Goal: Complete application form: Complete application form

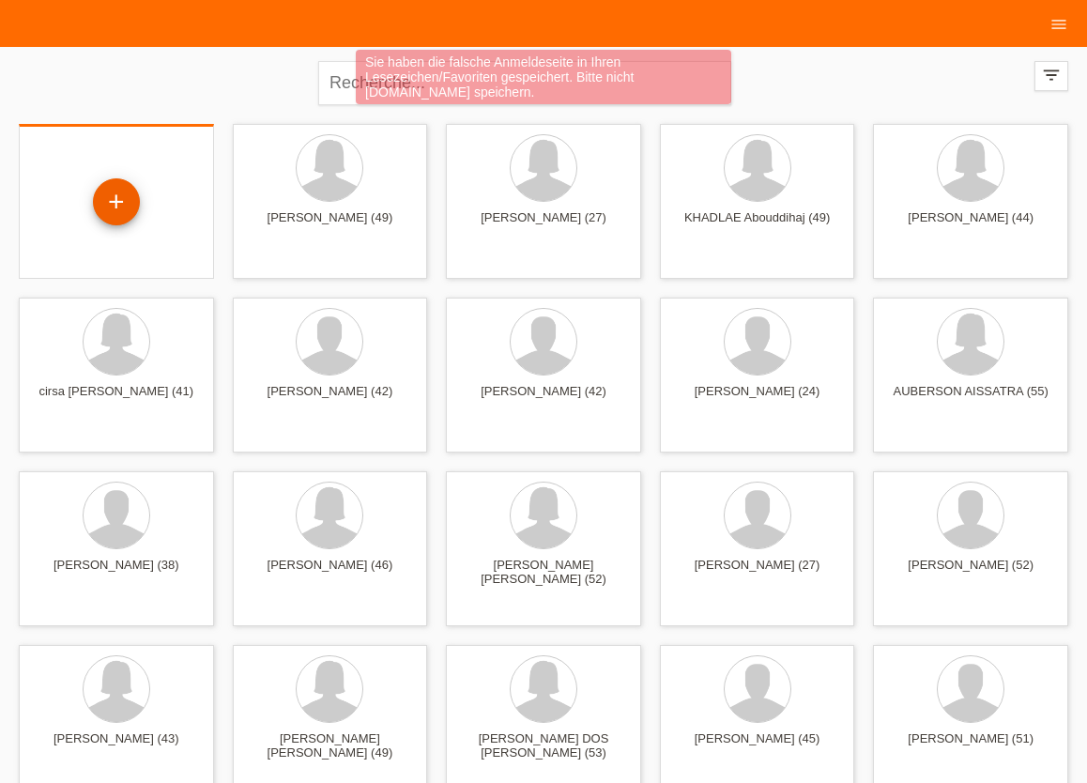
click at [119, 202] on div "+" at bounding box center [116, 201] width 47 height 47
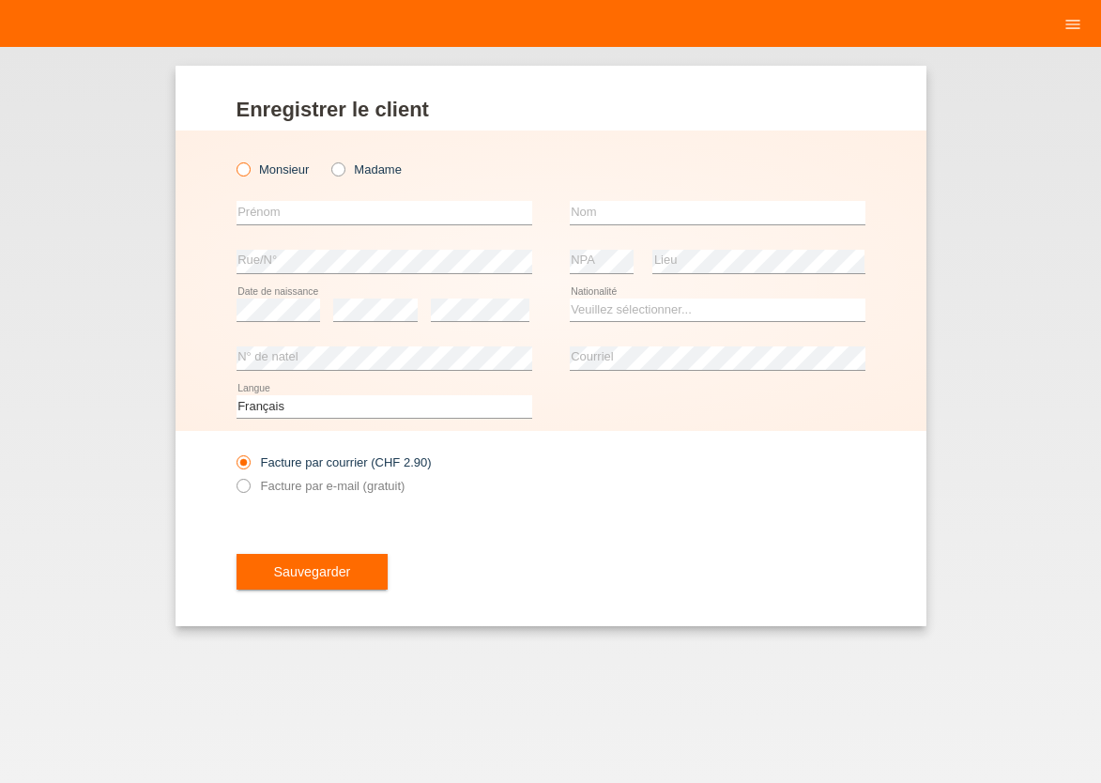
click at [233, 160] on icon at bounding box center [233, 160] width 0 height 0
click at [243, 167] on input "Monsieur" at bounding box center [242, 168] width 12 height 12
radio input "true"
click at [262, 213] on input "text" at bounding box center [384, 212] width 296 height 23
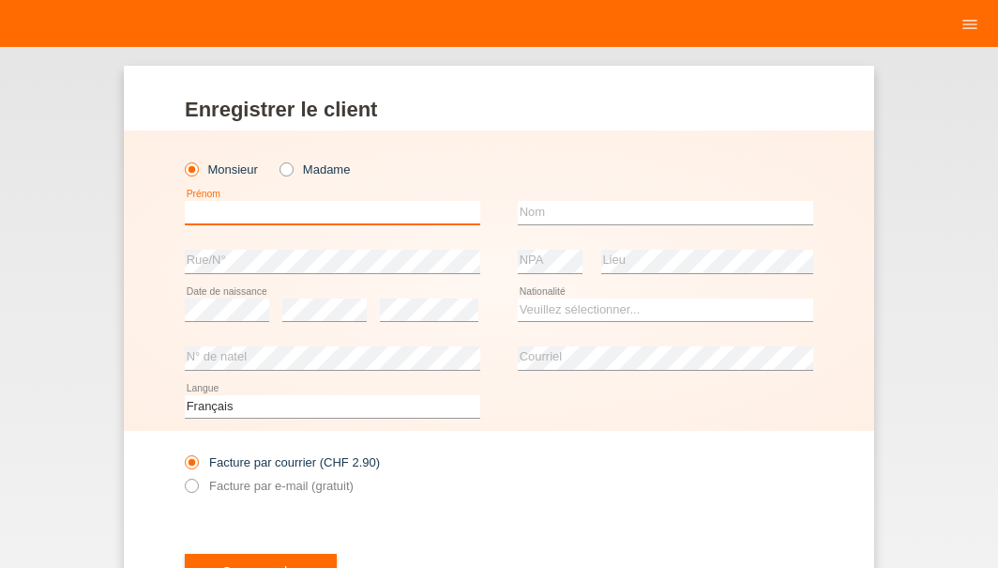
click at [187, 202] on input "text" at bounding box center [333, 212] width 296 height 23
click at [560, 506] on div "Facture par courrier (CHF 2.90) Facture par e-mail (gratuit)" at bounding box center [499, 474] width 629 height 86
click at [206, 221] on input "text" at bounding box center [333, 212] width 296 height 23
type input "m"
type input "MD RUHOL"
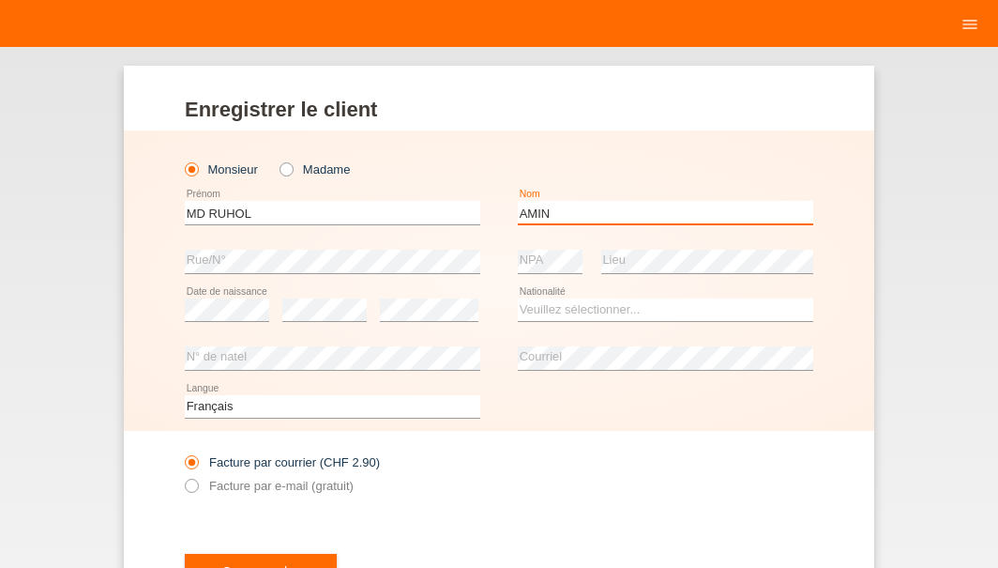
type input "AMIN"
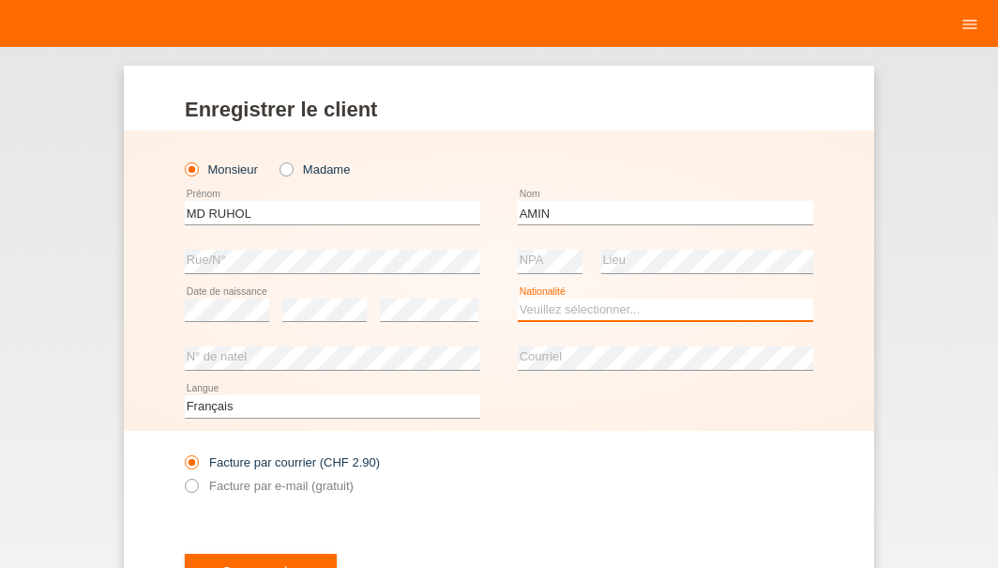
click at [518, 298] on select "Veuillez sélectionner... Suisse Allemagne Autriche Liechtenstein ------------ A…" at bounding box center [666, 309] width 296 height 23
select select "BD"
click at [0, 0] on option "Bangladesh" at bounding box center [0, 0] width 0 height 0
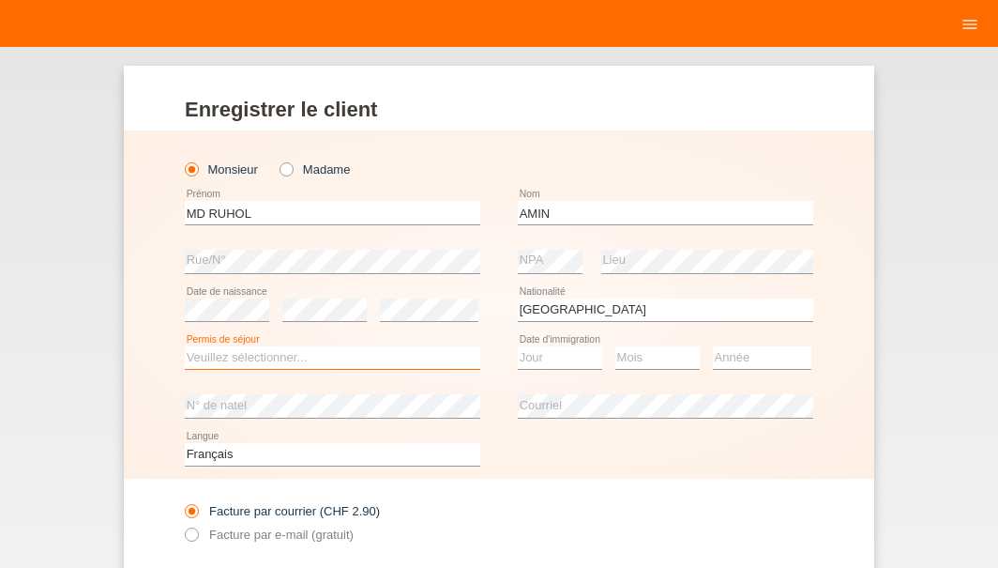
click at [185, 346] on select "Veuillez sélectionner... C B B - Statut de réfugié Autre" at bounding box center [333, 357] width 296 height 23
select select "B"
click at [0, 0] on option "B" at bounding box center [0, 0] width 0 height 0
click at [518, 346] on select "Jour 01 02 03 04 05 06 07 08 09 10 11" at bounding box center [560, 357] width 84 height 23
select select "31"
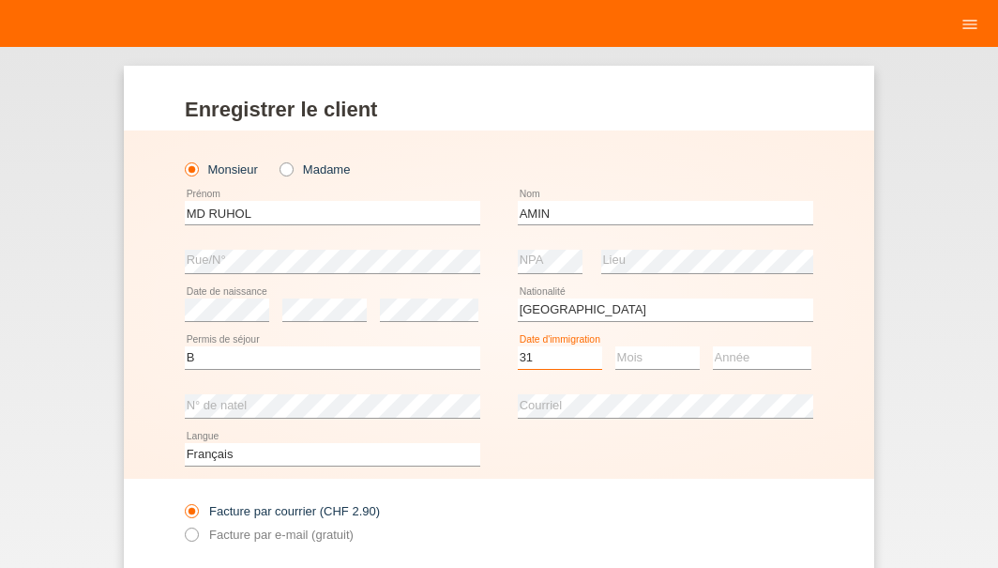
click at [0, 0] on option "31" at bounding box center [0, 0] width 0 height 0
select select "01"
select select "2018"
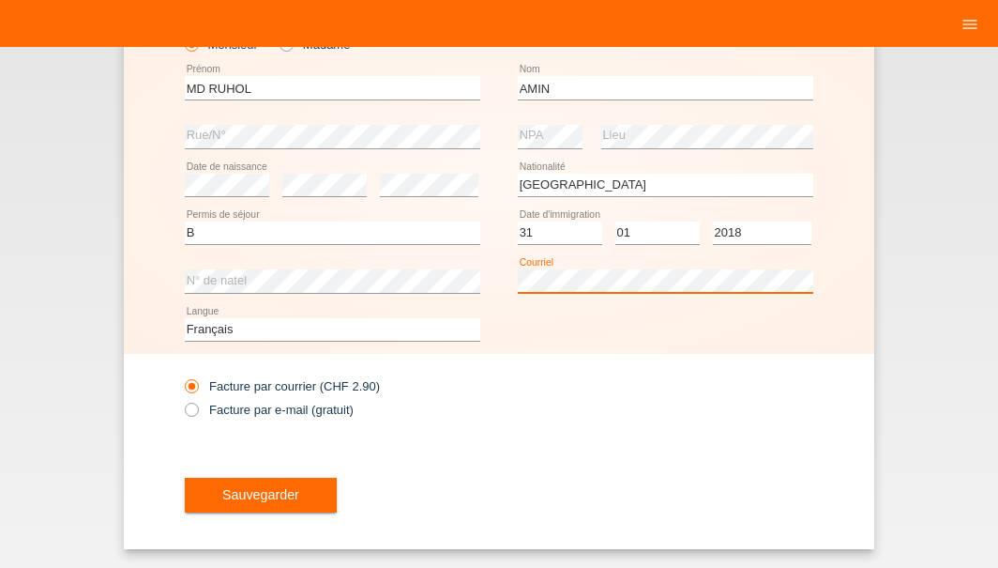
scroll to position [128, 0]
click at [182, 399] on icon at bounding box center [182, 399] width 0 height 0
click at [185, 404] on input "Facture par e-mail (gratuit)" at bounding box center [191, 414] width 12 height 23
radio input "true"
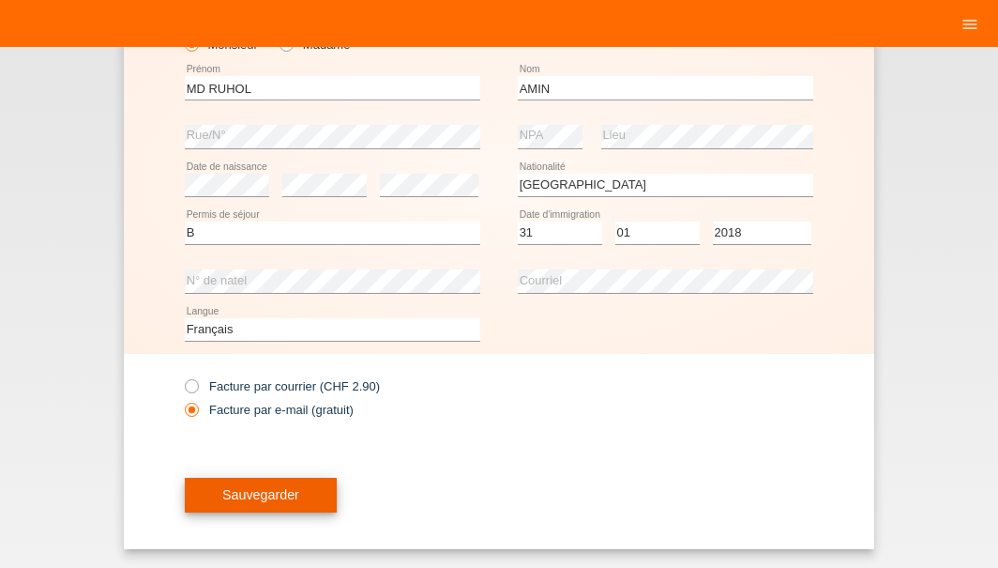
click at [247, 507] on button "Sauvegarder" at bounding box center [261, 496] width 152 height 36
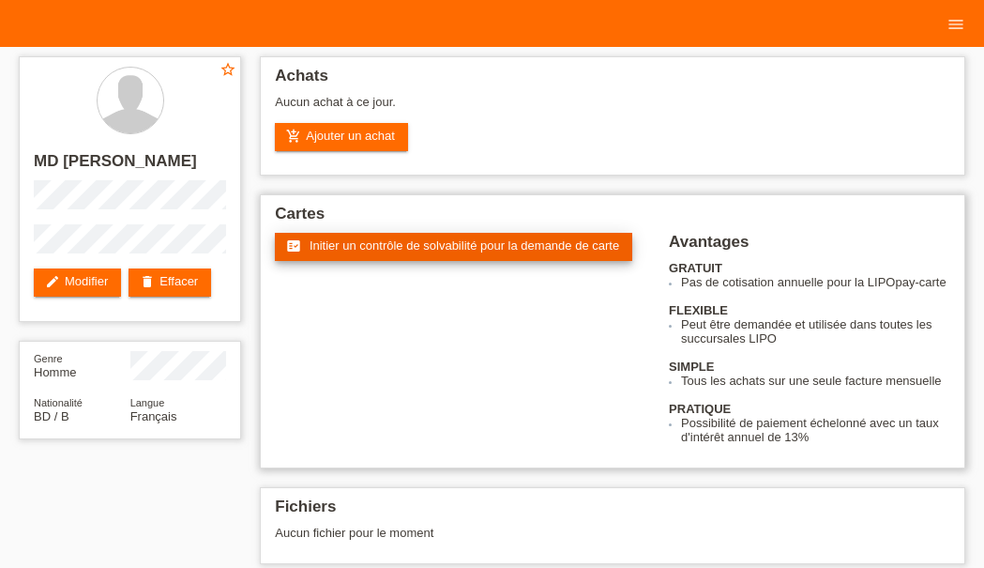
click at [343, 250] on span "Initier un contrôle de solvabilité pour la demande de carte" at bounding box center [465, 245] width 310 height 14
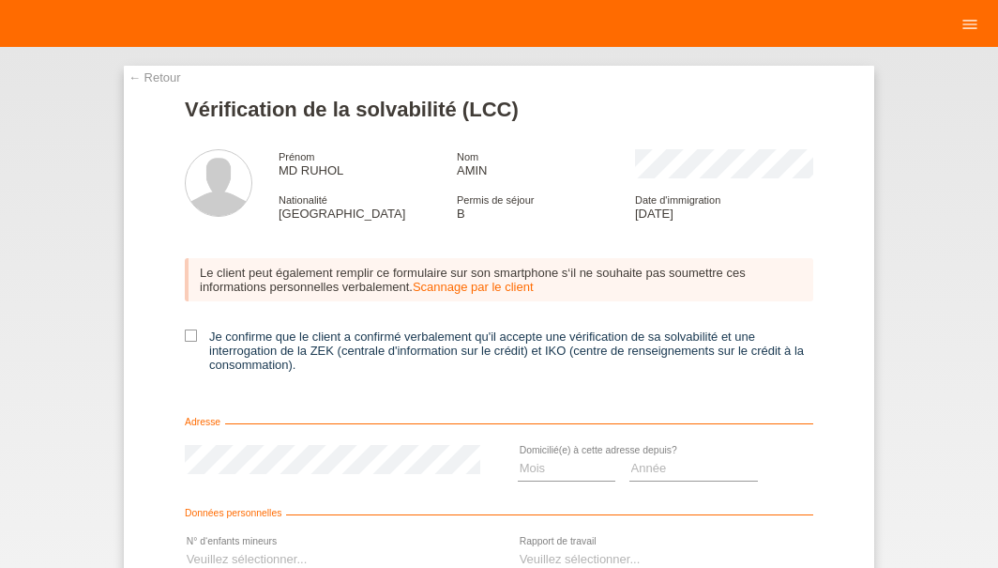
drag, startPoint x: 192, startPoint y: 339, endPoint x: 175, endPoint y: 340, distance: 17.9
click at [190, 340] on label "Je confirme que le client a confirmé verbalement qu'il accepte une vérification…" at bounding box center [499, 350] width 629 height 42
click at [186, 339] on icon at bounding box center [191, 335] width 12 height 12
click at [186, 339] on input "Je confirme que le client a confirmé verbalement qu'il accepte une vérification…" at bounding box center [191, 335] width 12 height 12
checkbox input "true"
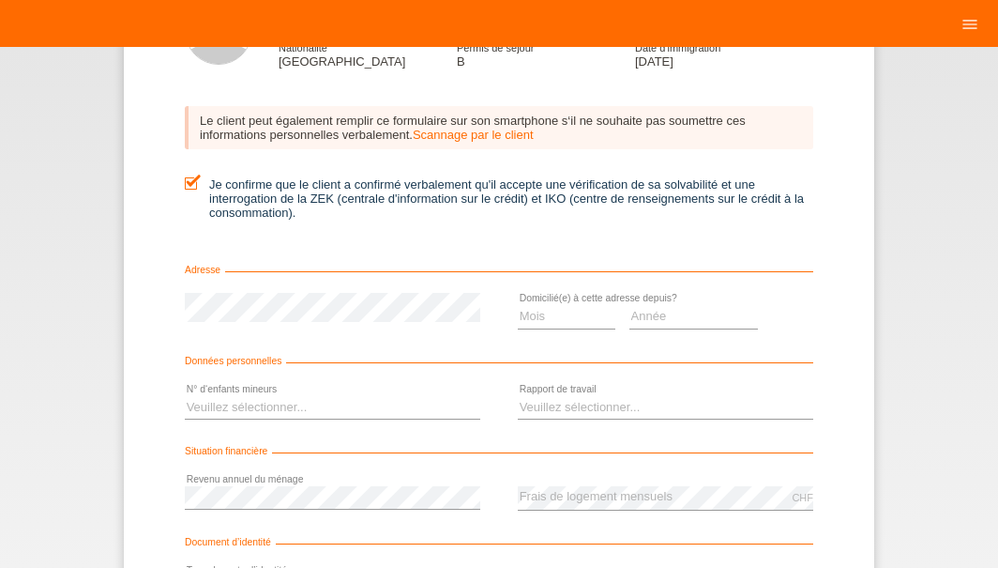
scroll to position [165, 0]
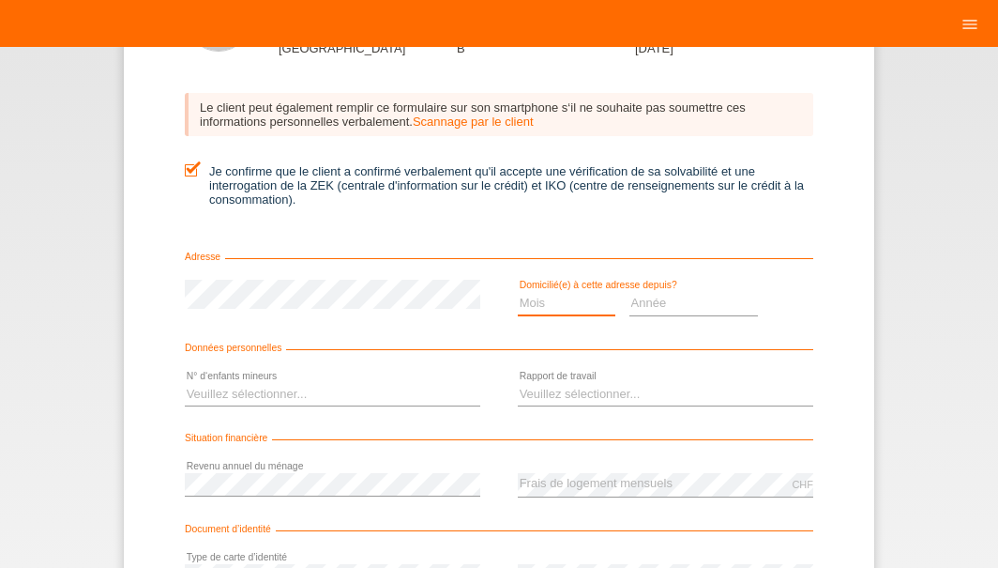
click at [518, 292] on select "Mois 01 02 03 04 05 06 07 08 09 10" at bounding box center [567, 303] width 98 height 23
select select "02"
click at [0, 0] on option "02" at bounding box center [0, 0] width 0 height 0
click at [630, 292] on select "Année 2025 2024 2023 2022 2021 2020 2019 2018 2017 2016 2015 2014 2013 2012 201…" at bounding box center [694, 303] width 129 height 23
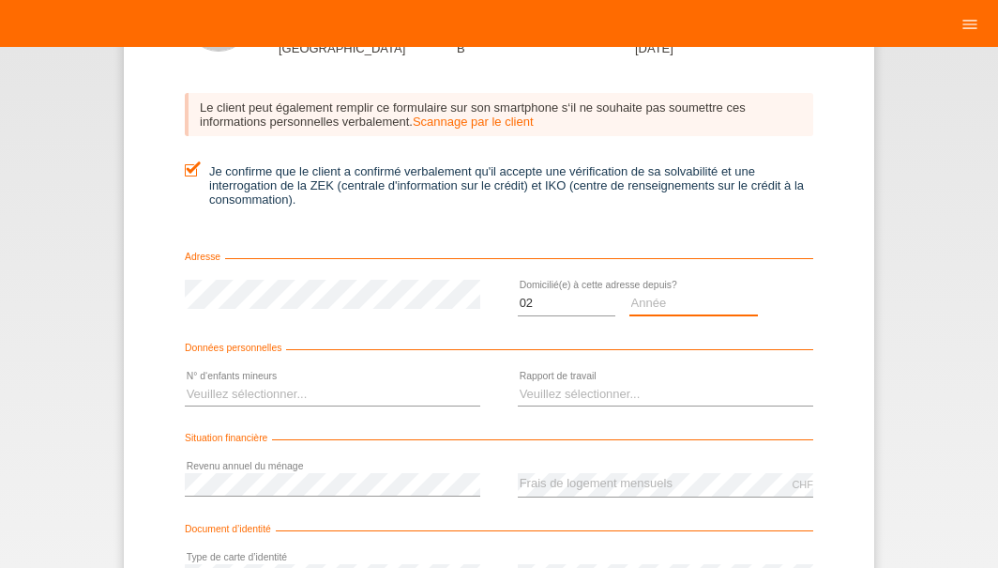
select select "2024"
click at [0, 0] on option "2024" at bounding box center [0, 0] width 0 height 0
click at [185, 383] on select "Veuillez sélectionner... 0 1 2 3 4 5 6 7 8 9" at bounding box center [333, 394] width 296 height 23
select select "0"
click at [0, 0] on option "0" at bounding box center [0, 0] width 0 height 0
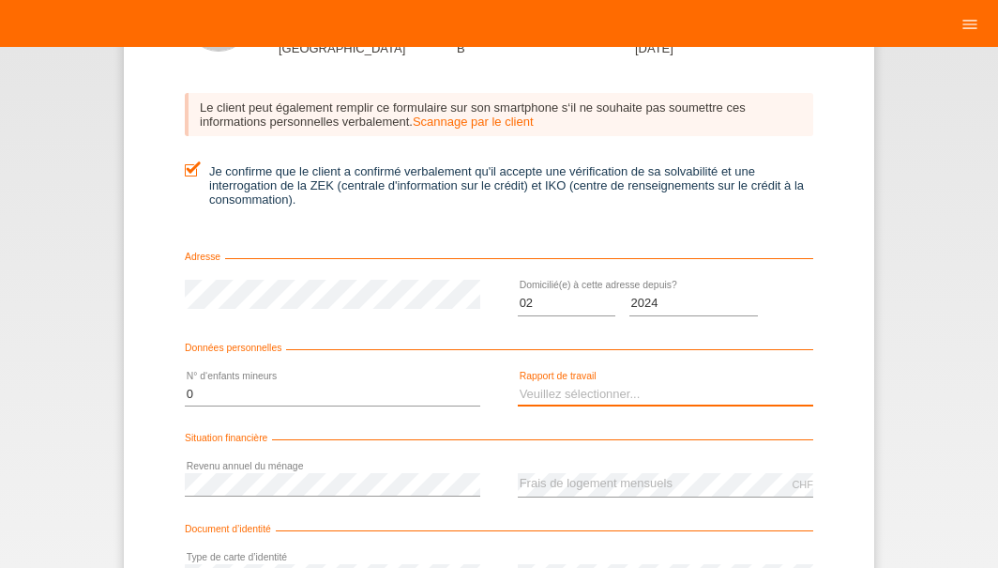
click at [518, 383] on select "Veuillez sélectionner... A durée indéterminée A durée déterminée Apprenti/étudi…" at bounding box center [666, 394] width 296 height 23
select select "UNLIMITED"
click at [0, 0] on option "A durée indéterminée" at bounding box center [0, 0] width 0 height 0
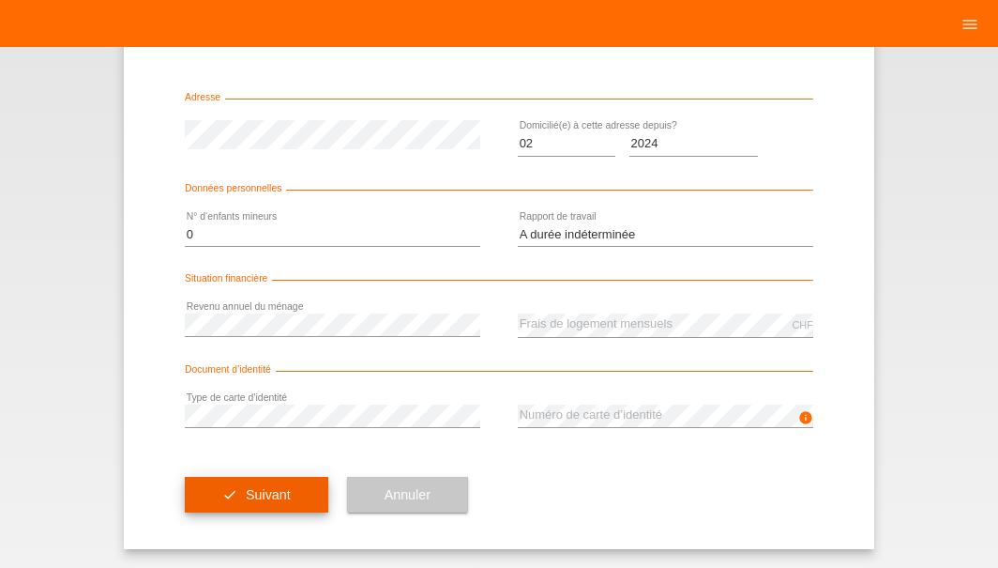
click at [237, 483] on button "check Suivant" at bounding box center [257, 495] width 144 height 36
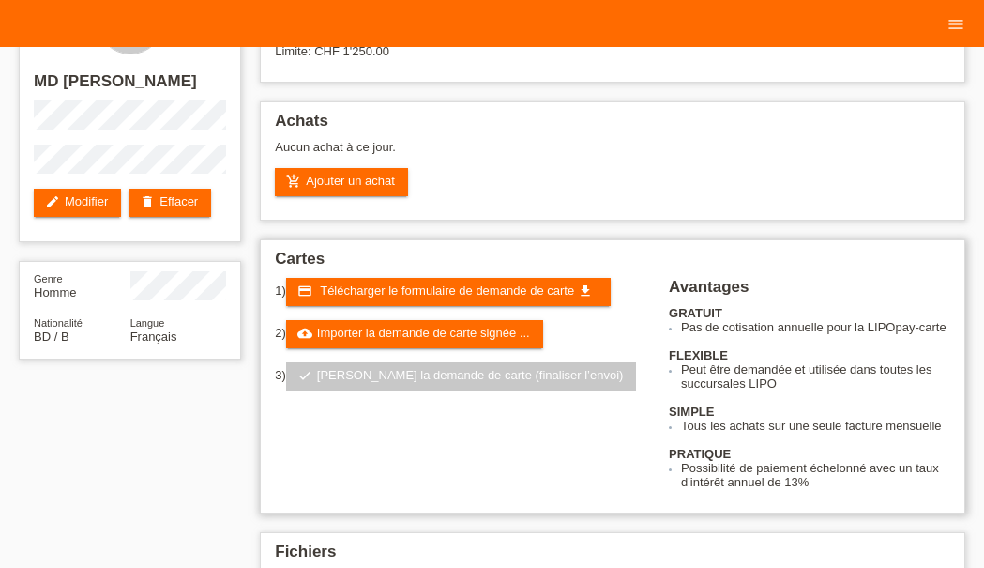
scroll to position [103, 0]
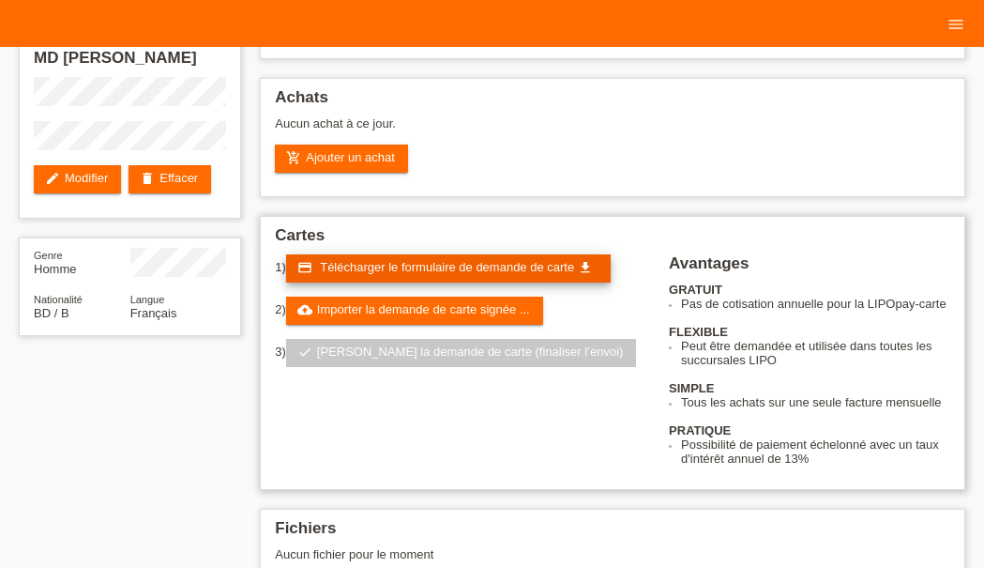
click at [452, 271] on span "Télécharger le formulaire de demande de carte" at bounding box center [447, 267] width 254 height 14
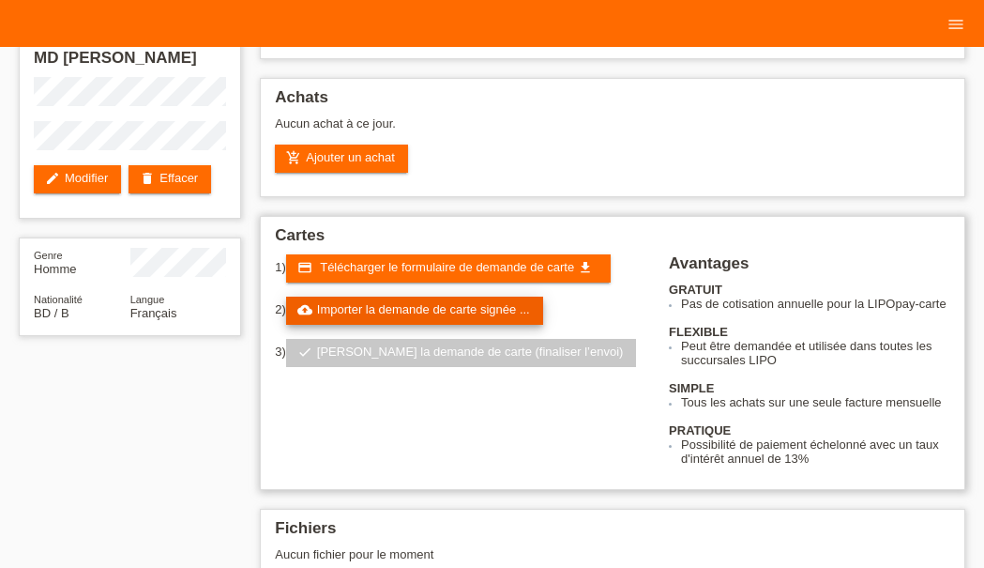
click at [447, 315] on link "cloud_upload Importer la demande de carte signée ..." at bounding box center [414, 311] width 257 height 28
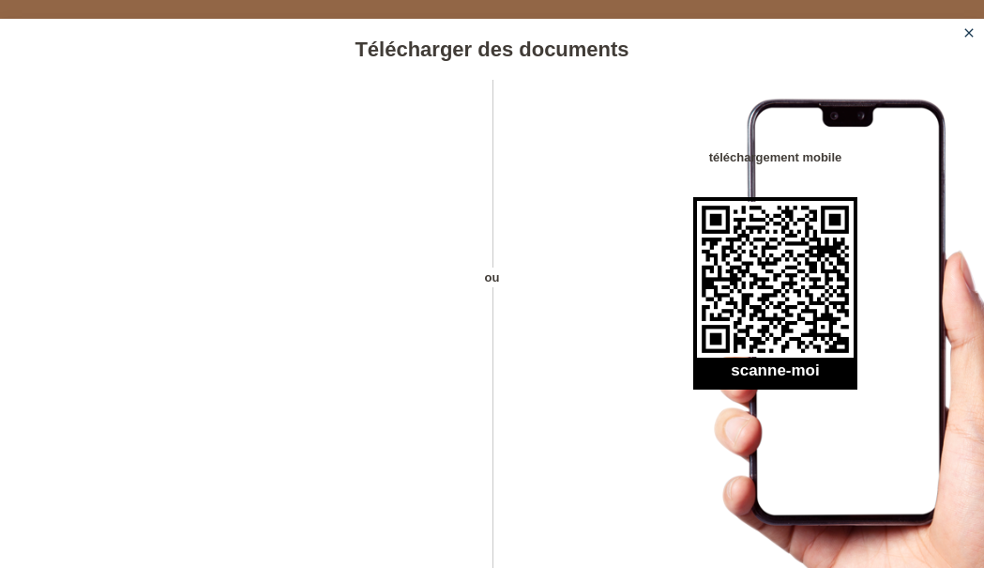
click at [969, 35] on icon "close" at bounding box center [969, 32] width 15 height 15
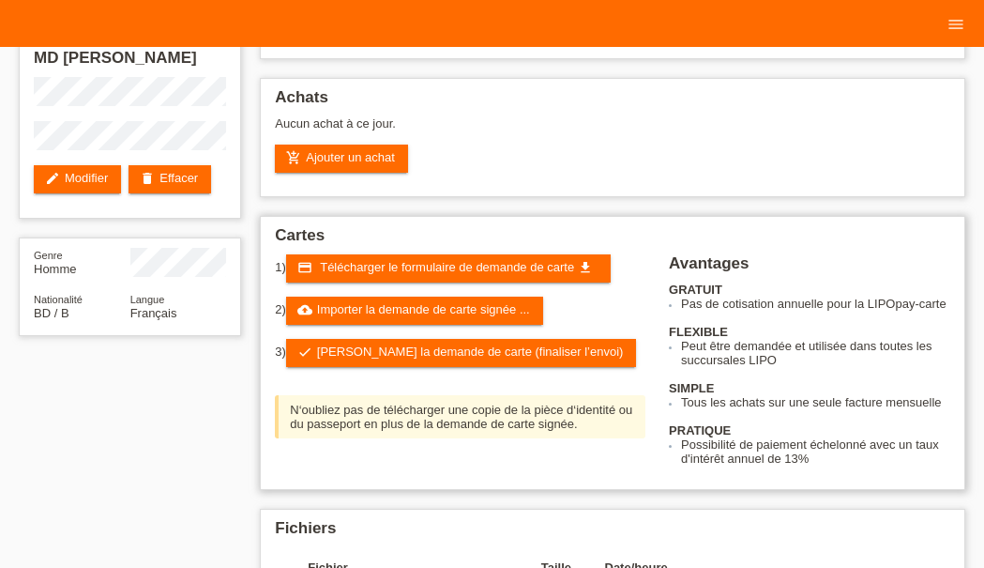
scroll to position [103, 0]
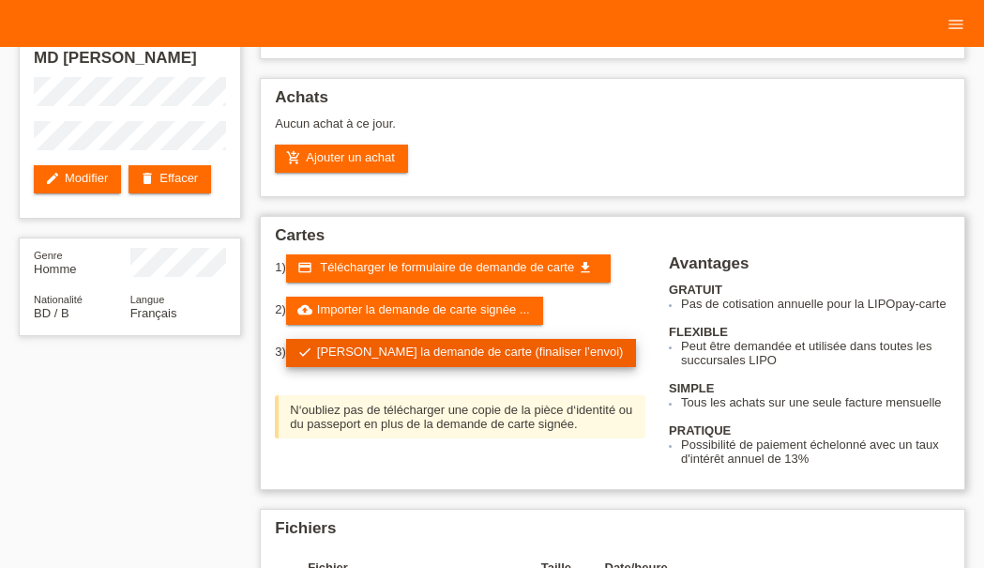
click at [383, 359] on link "check Soumettre la demande de carte (finaliser l’envoi)" at bounding box center [461, 353] width 351 height 28
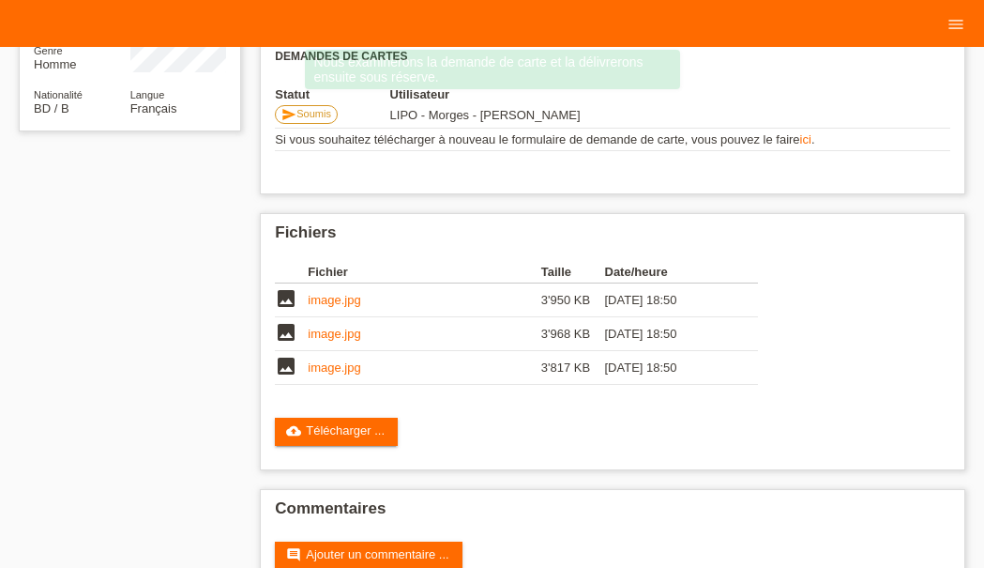
scroll to position [361, 0]
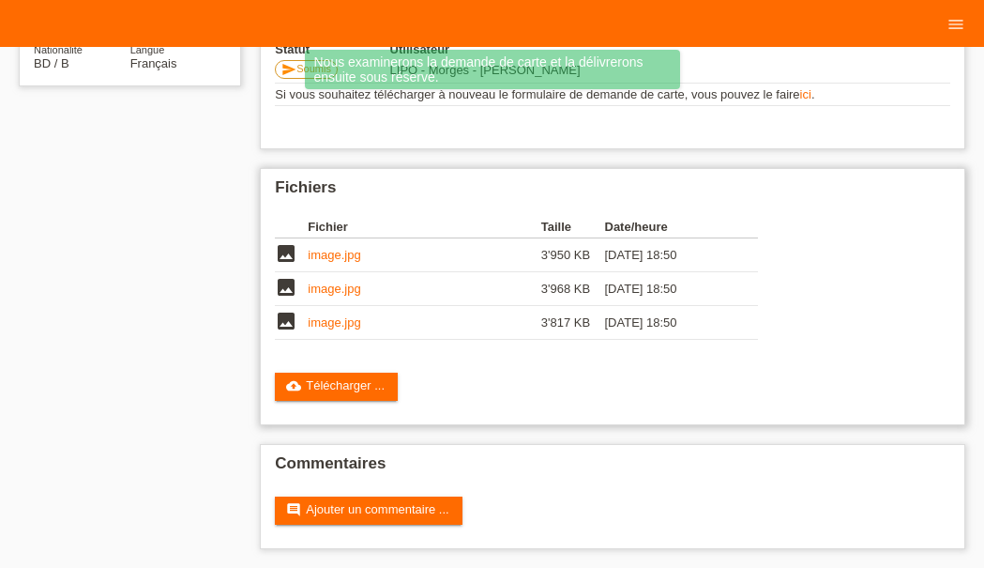
click at [330, 253] on link "image.jpg" at bounding box center [334, 255] width 53 height 14
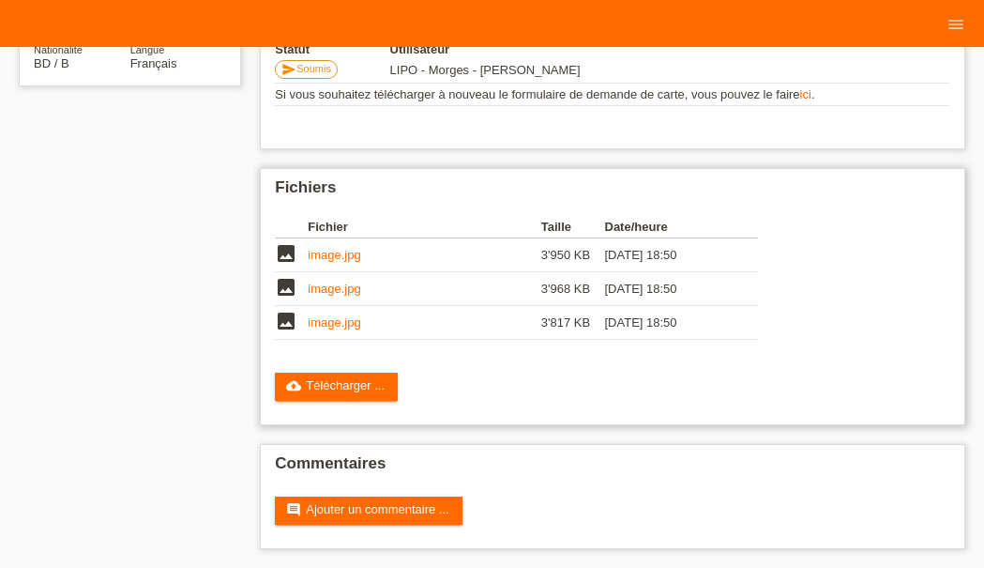
click at [346, 291] on link "image.jpg" at bounding box center [334, 289] width 53 height 14
click at [340, 315] on link "image.jpg" at bounding box center [334, 322] width 53 height 14
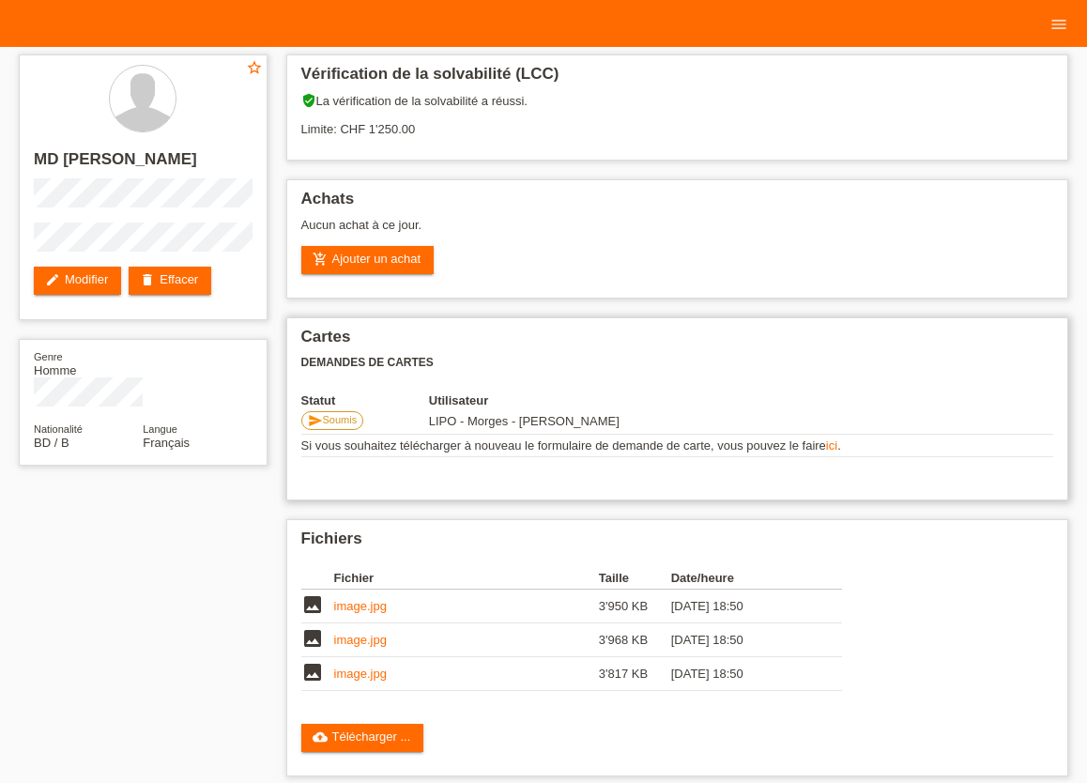
scroll to position [0, 0]
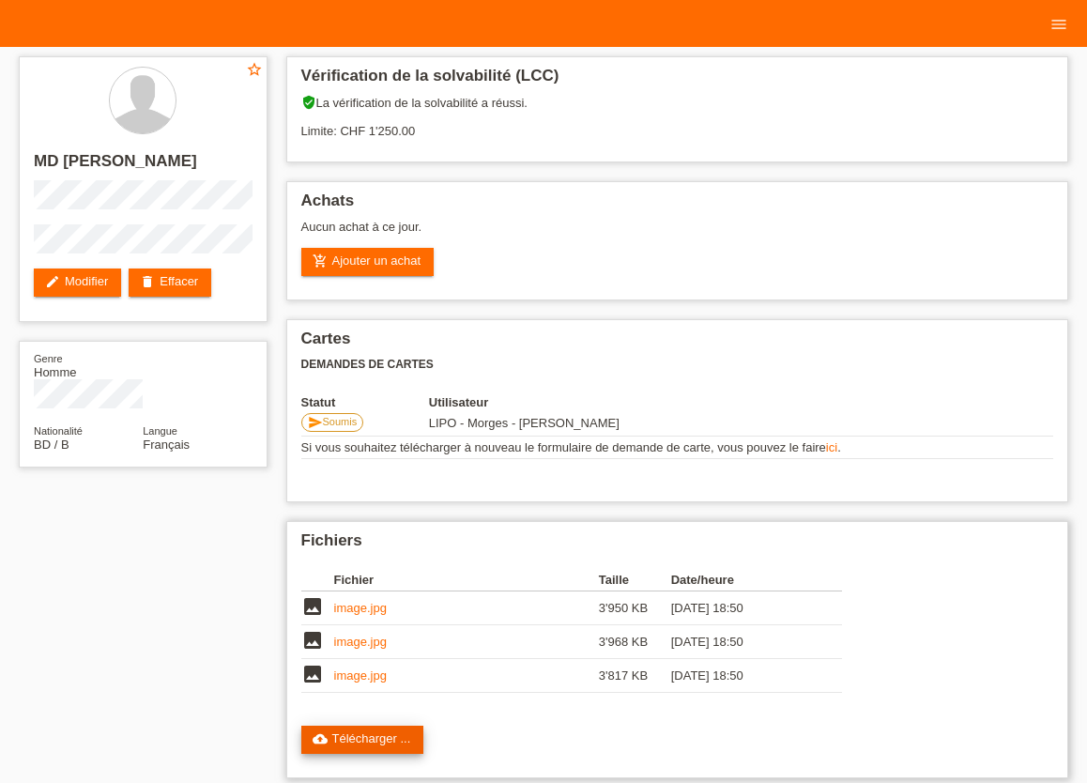
click at [351, 567] on link "cloud_upload Télécharger ..." at bounding box center [362, 739] width 123 height 28
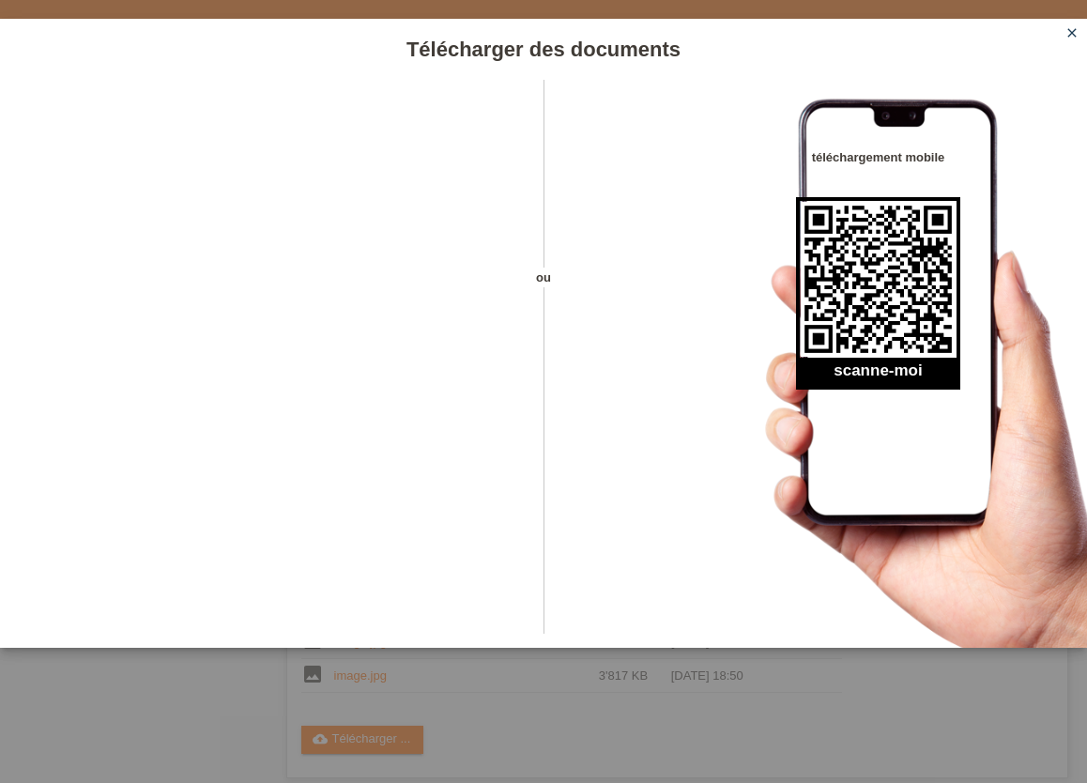
click at [983, 35] on icon "close" at bounding box center [1071, 32] width 15 height 15
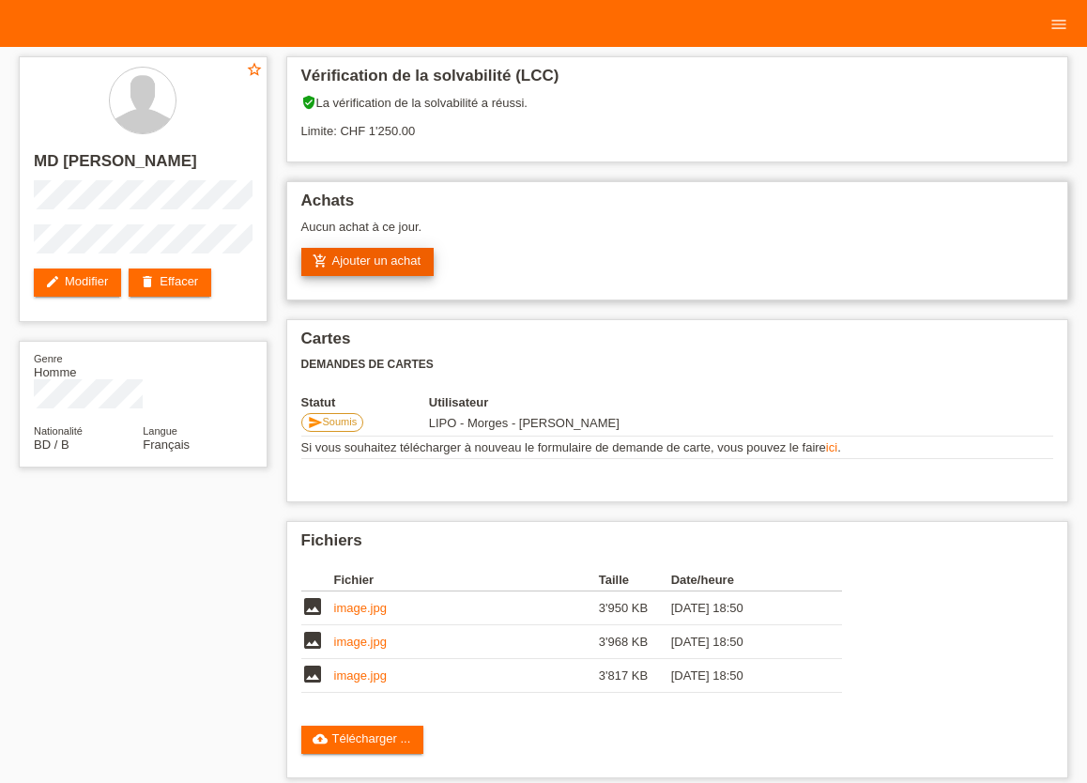
click at [388, 267] on link "add_shopping_cart Ajouter un achat" at bounding box center [367, 262] width 133 height 28
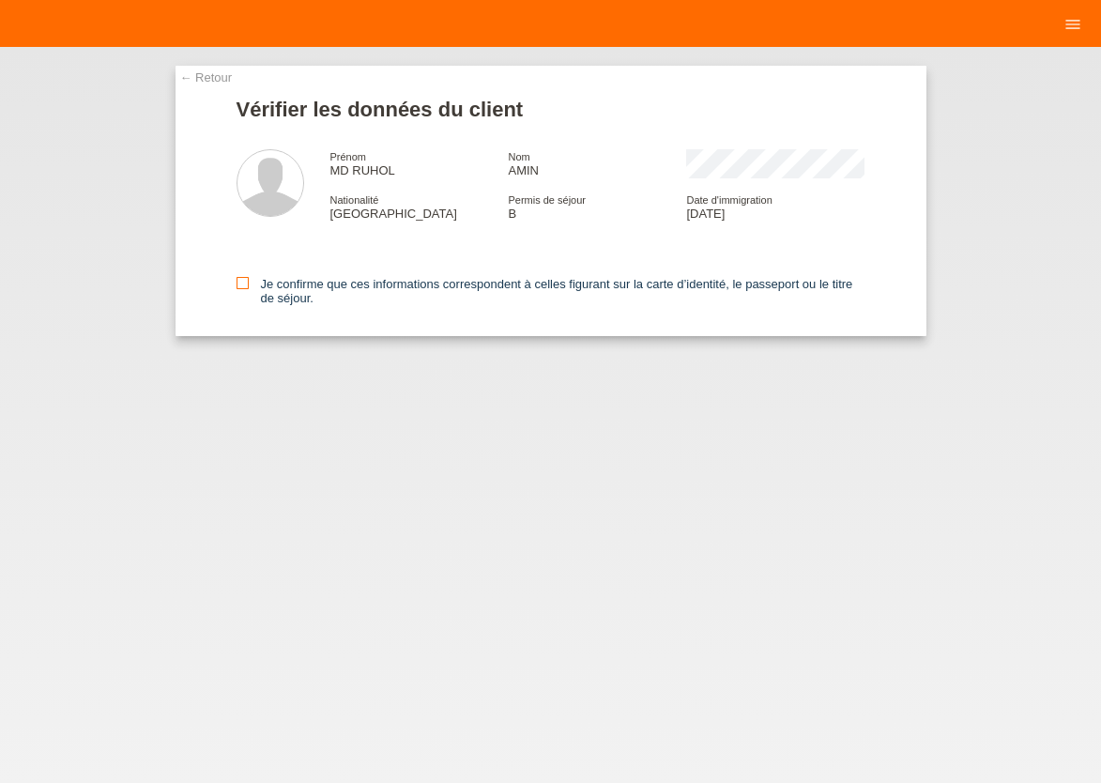
click at [239, 289] on icon at bounding box center [242, 283] width 12 height 12
click at [239, 289] on input "Je confirme que ces informations correspondent à celles figurant sur la carte d…" at bounding box center [242, 283] width 12 height 12
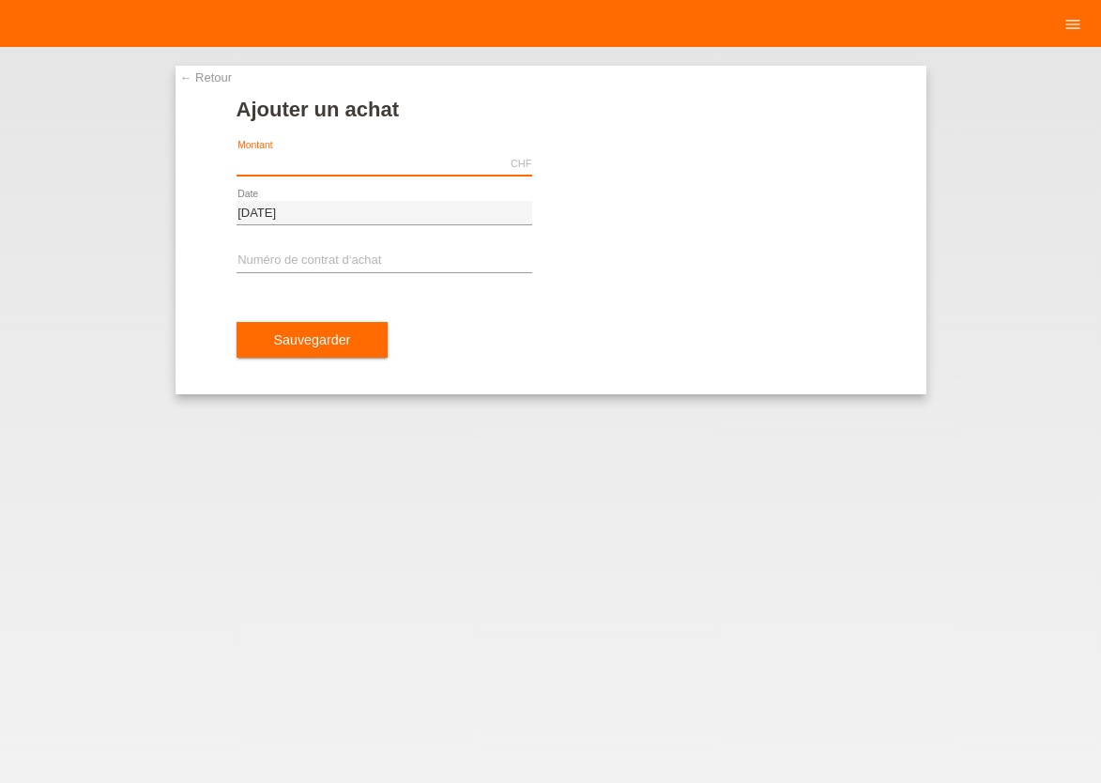
click at [364, 169] on input "text" at bounding box center [384, 163] width 296 height 23
type input "1154.00"
click at [341, 261] on input "text" at bounding box center [384, 261] width 296 height 23
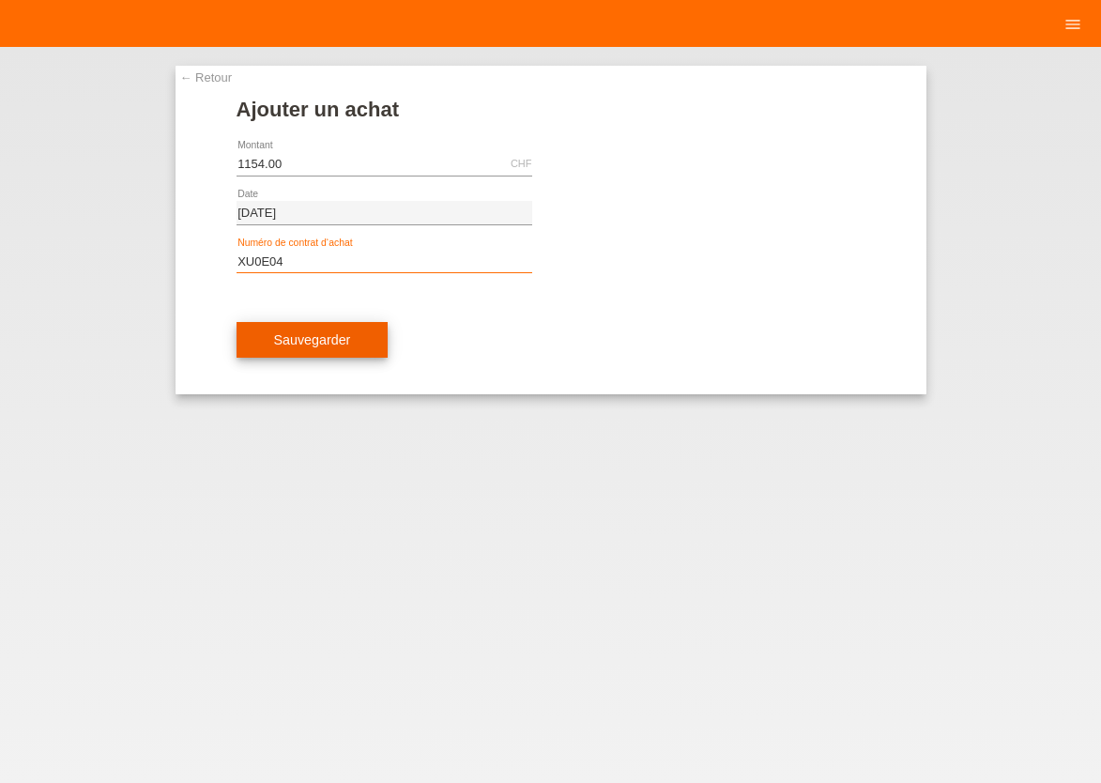
type input "XU0E04"
click at [321, 337] on span "Sauvegarder" at bounding box center [312, 339] width 77 height 15
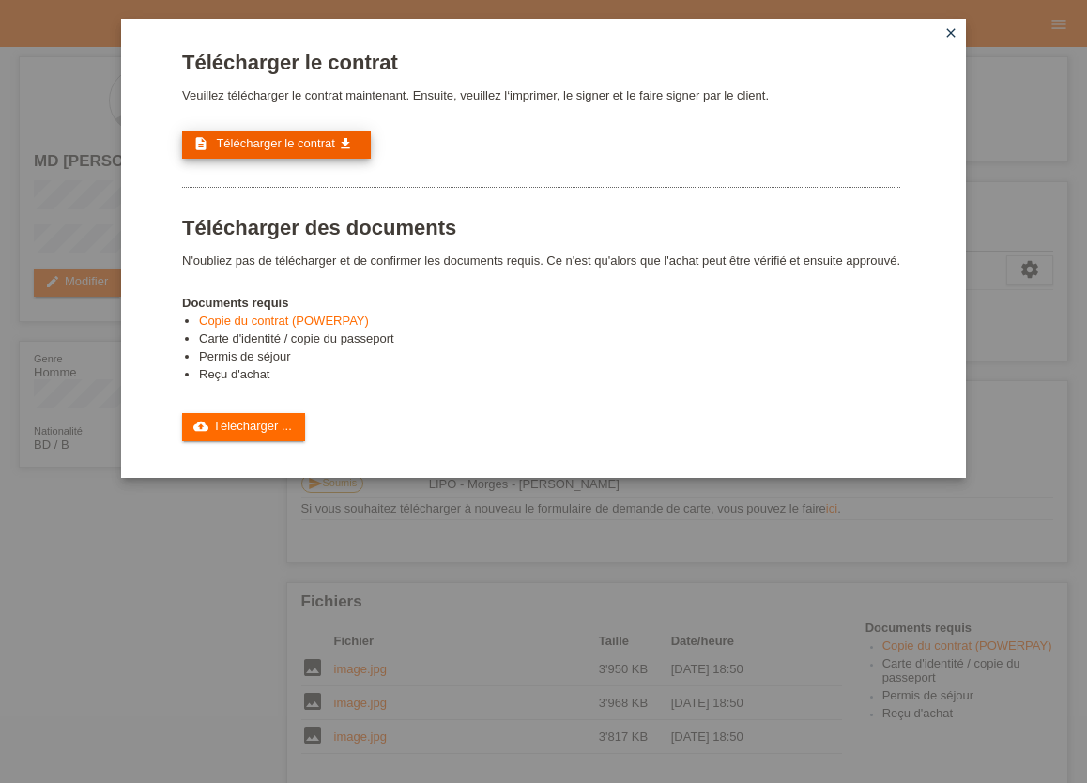
click at [282, 155] on link "description Télécharger le contrat get_app" at bounding box center [276, 144] width 189 height 28
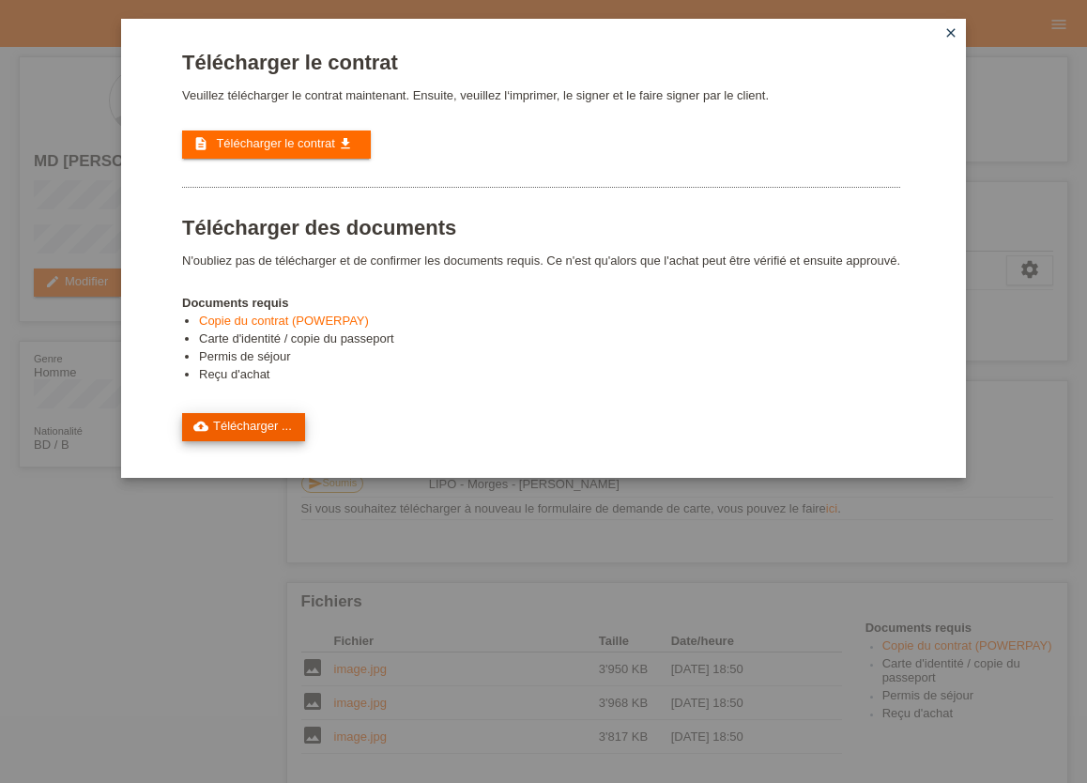
click at [237, 425] on link "cloud_upload Télécharger ..." at bounding box center [243, 427] width 123 height 28
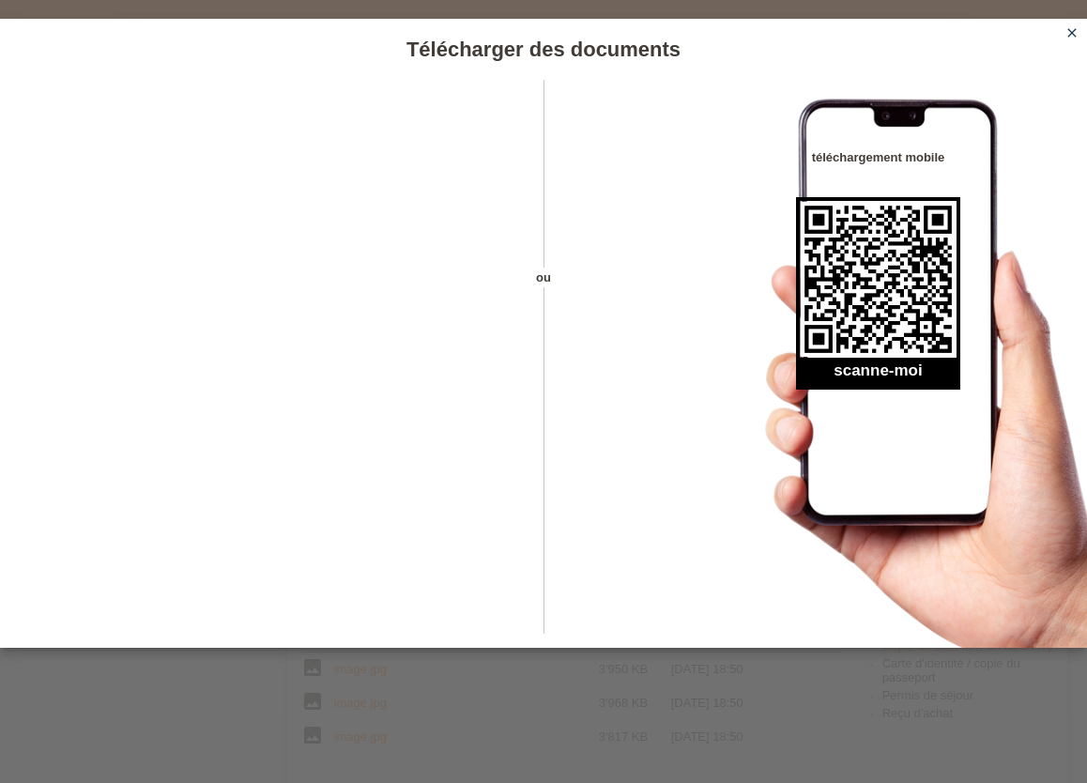
click at [1065, 38] on icon "close" at bounding box center [1071, 32] width 15 height 15
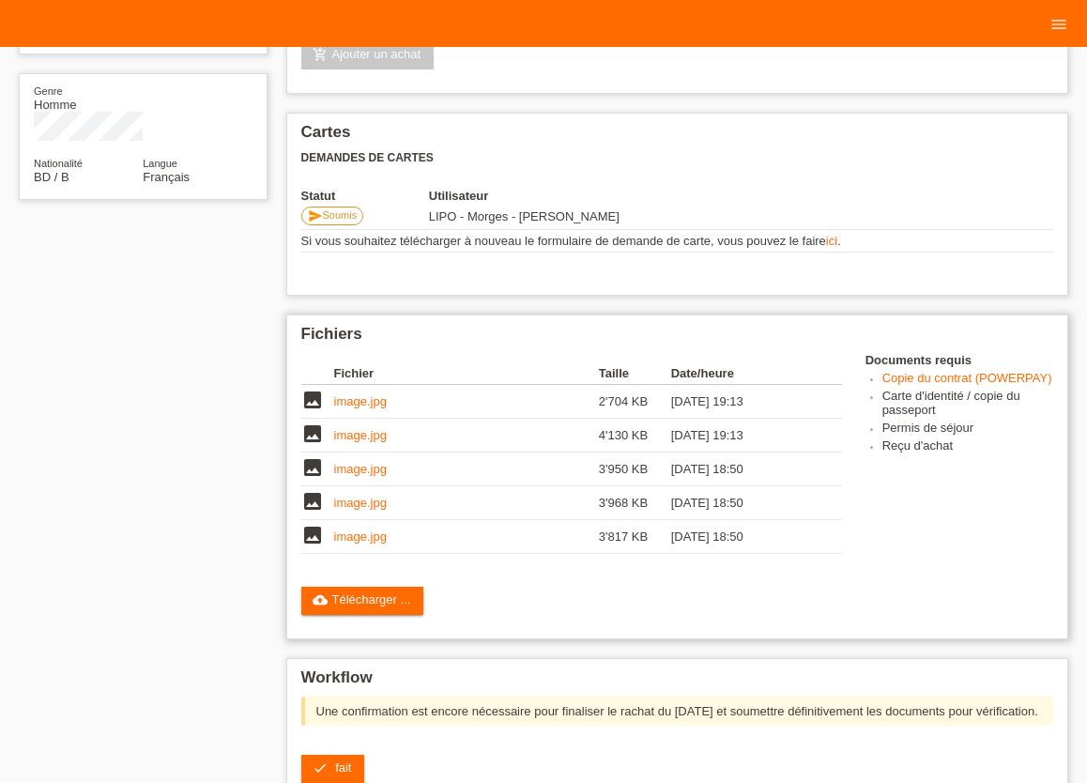
scroll to position [310, 0]
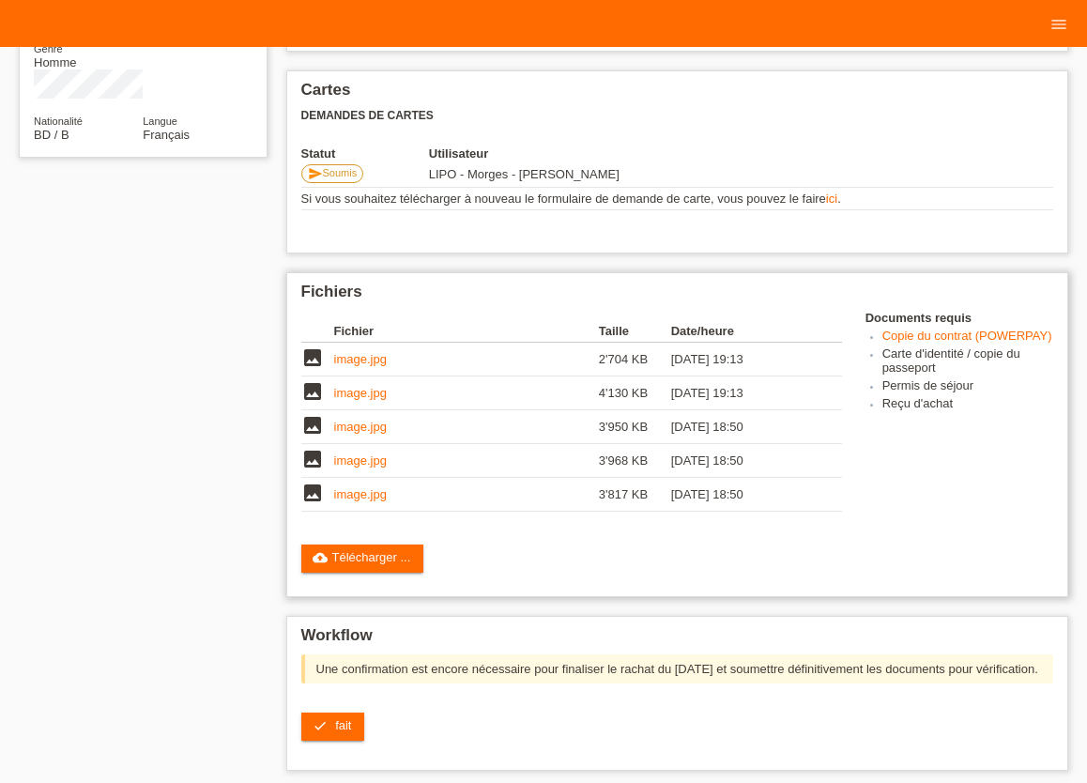
click at [357, 498] on link "image.jpg" at bounding box center [360, 494] width 53 height 14
click at [358, 472] on td "image.jpg" at bounding box center [466, 461] width 265 height 34
click at [355, 467] on link "image.jpg" at bounding box center [360, 460] width 53 height 14
click at [356, 434] on link "image.jpg" at bounding box center [360, 426] width 53 height 14
click at [377, 394] on link "image.jpg" at bounding box center [360, 393] width 53 height 14
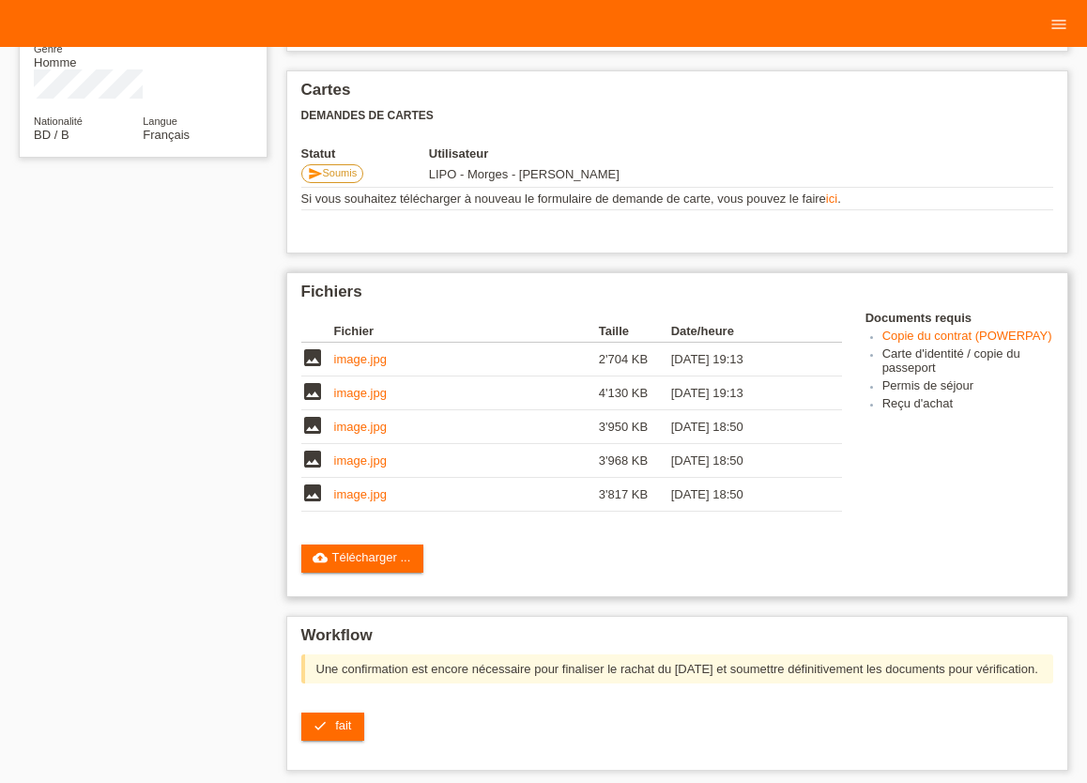
click at [356, 365] on link "image.jpg" at bounding box center [360, 359] width 53 height 14
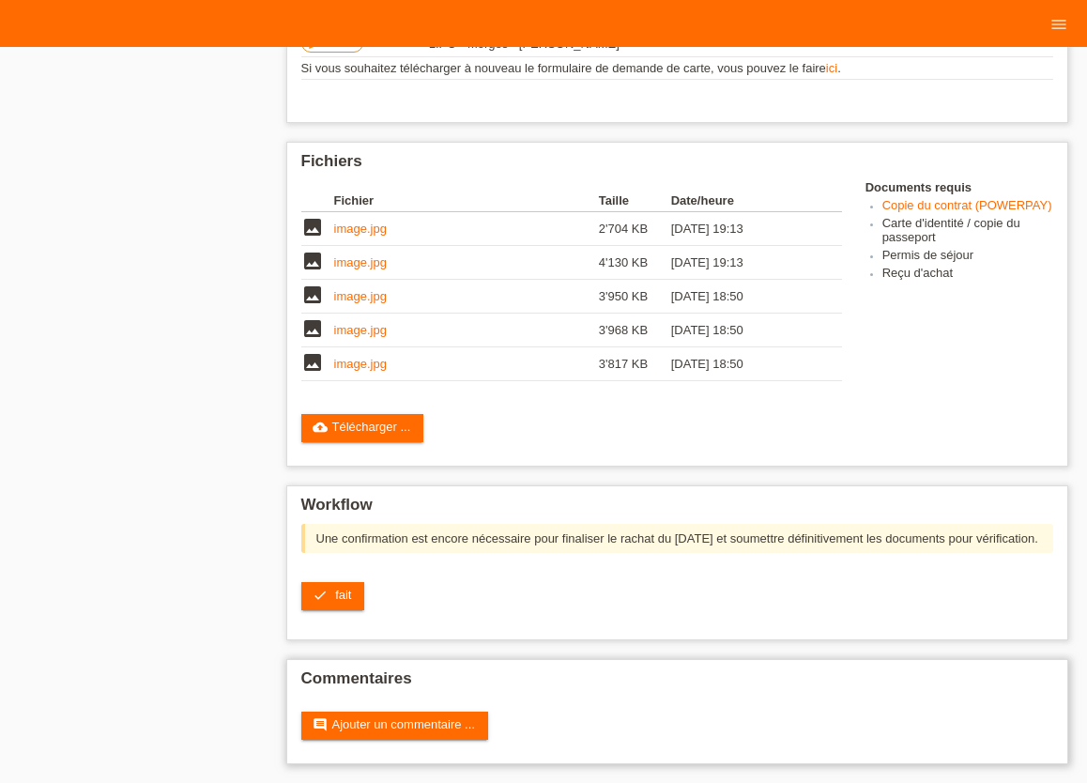
scroll to position [465, 0]
click at [345, 590] on span "fait" at bounding box center [343, 594] width 16 height 14
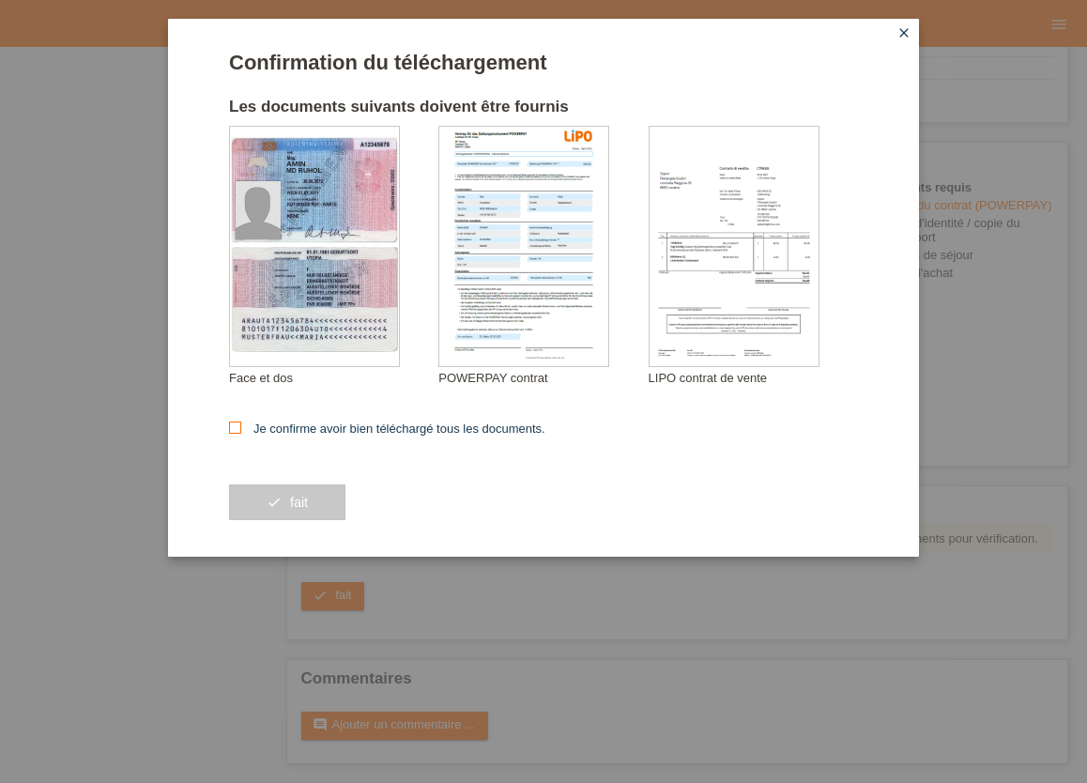
click at [230, 430] on icon at bounding box center [235, 427] width 12 height 12
click at [230, 430] on input "Je confirme avoir bien téléchargé tous les documents." at bounding box center [235, 427] width 12 height 12
checkbox input "true"
click at [312, 506] on button "check fait" at bounding box center [287, 502] width 116 height 36
